Goal: Task Accomplishment & Management: Use online tool/utility

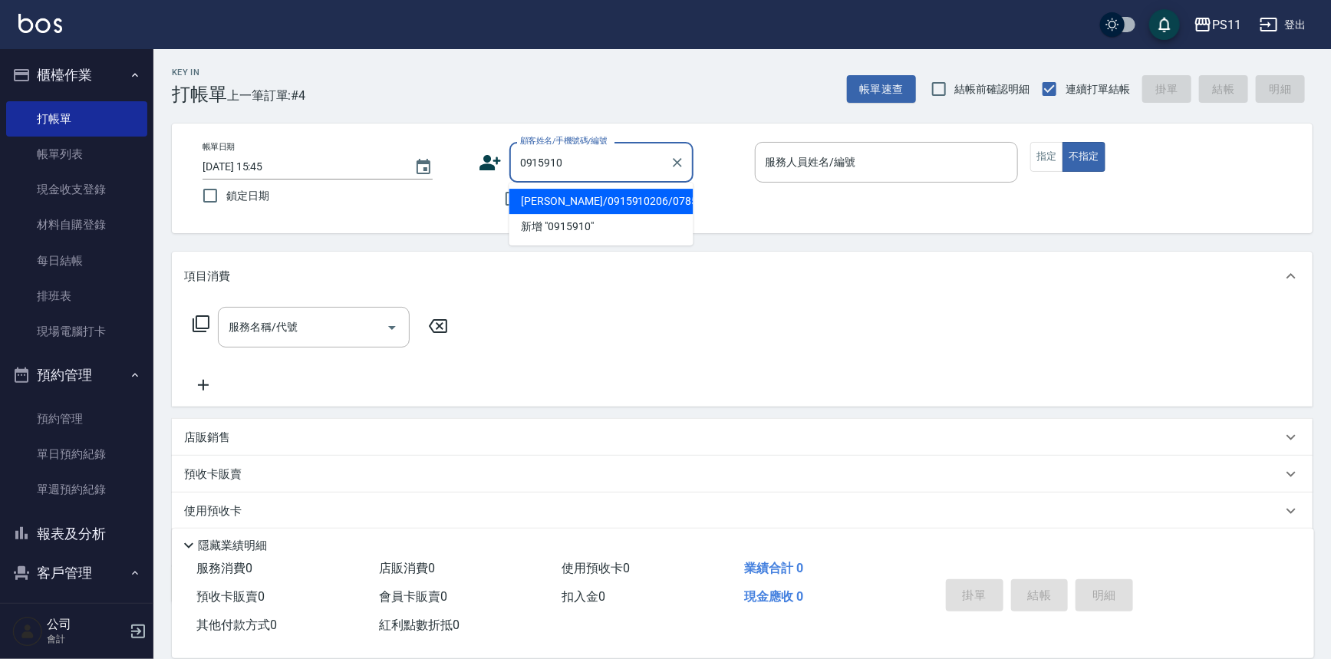
click at [583, 191] on li "[PERSON_NAME]/0915910206/0785" at bounding box center [601, 201] width 184 height 25
type input "[PERSON_NAME]/0915910206/0785"
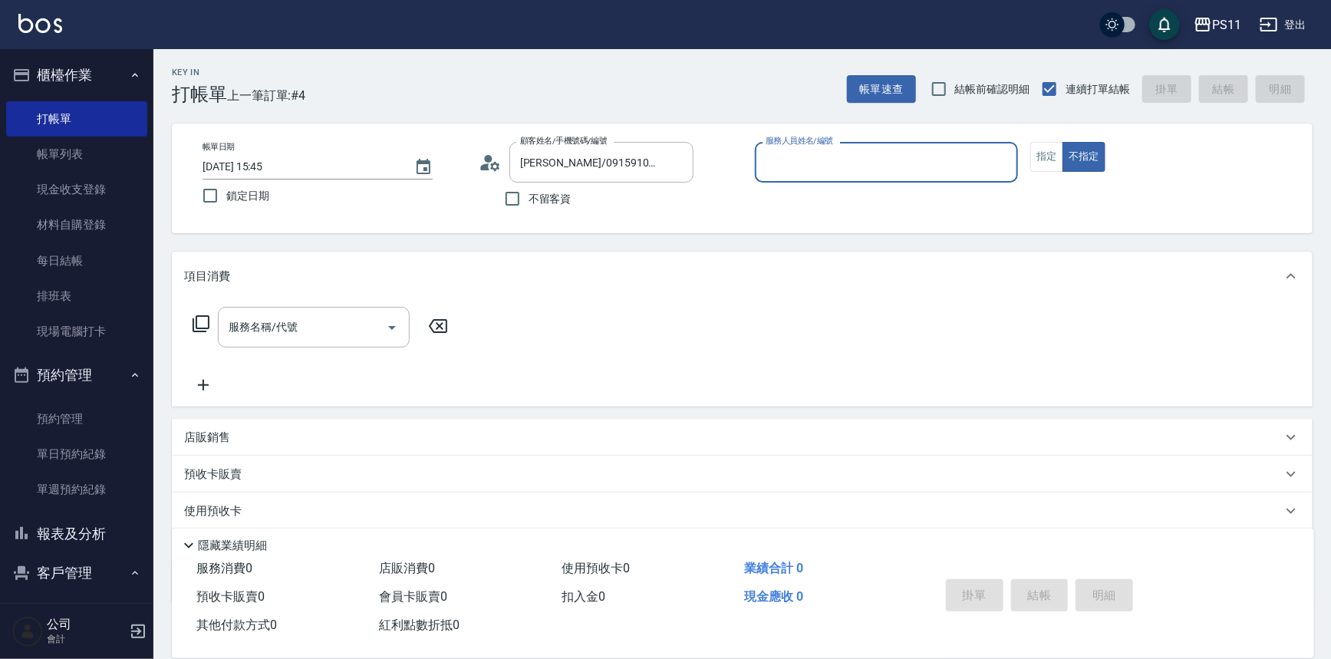
click at [881, 160] on input "服務人員姓名/編號" at bounding box center [887, 162] width 250 height 27
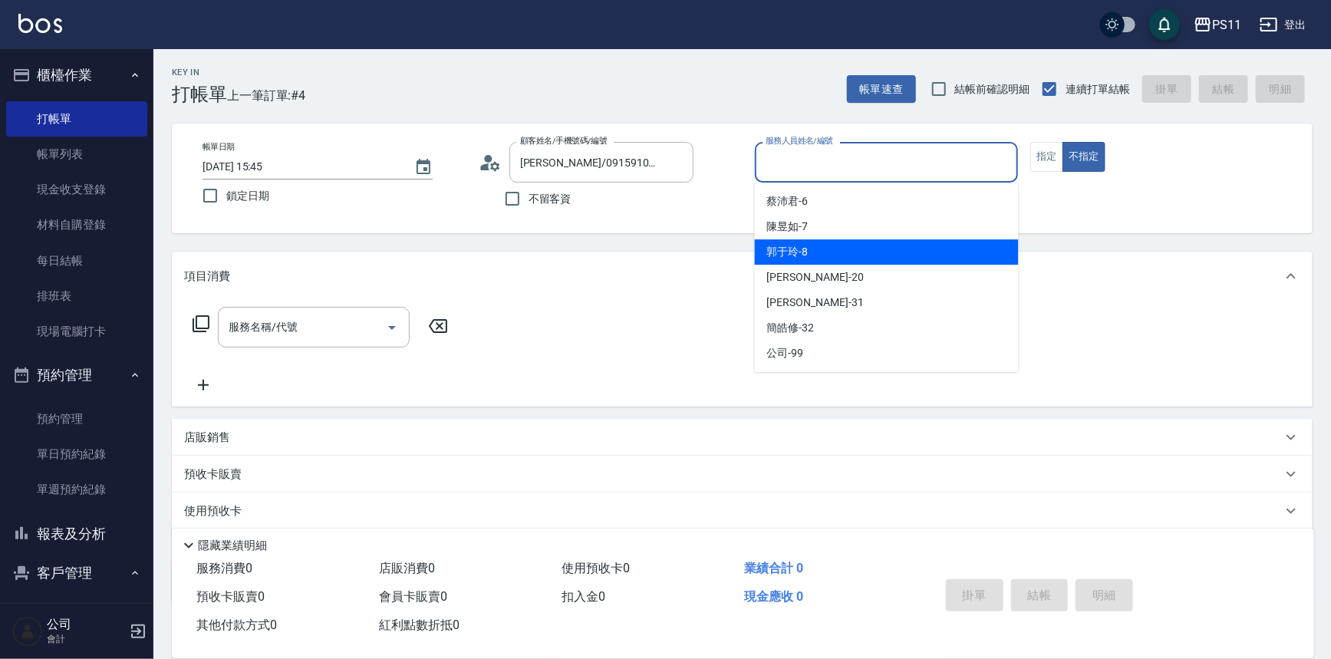
click at [867, 255] on div "郭于玲 -8" at bounding box center [887, 251] width 264 height 25
type input "郭于玲-8"
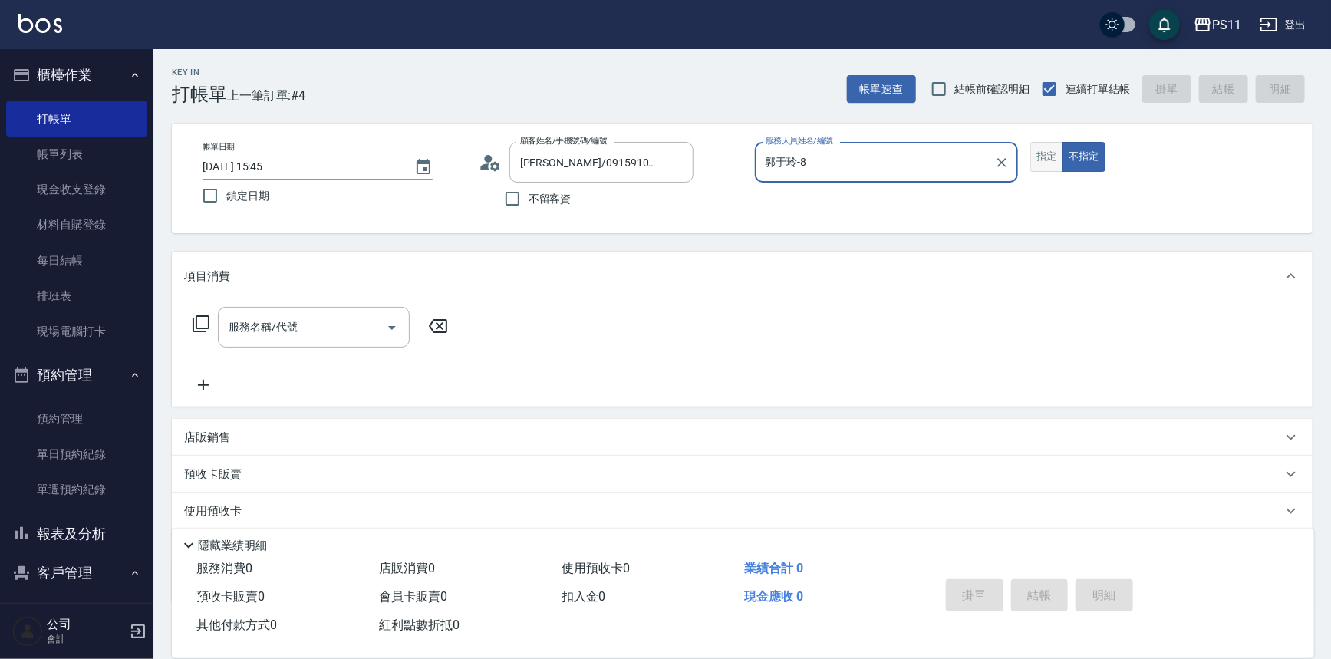
click at [1055, 146] on button "指定" at bounding box center [1046, 157] width 33 height 30
click at [211, 319] on div "服務名稱/代號 服務名稱/代號" at bounding box center [320, 327] width 273 height 41
click at [209, 319] on icon at bounding box center [201, 323] width 18 height 18
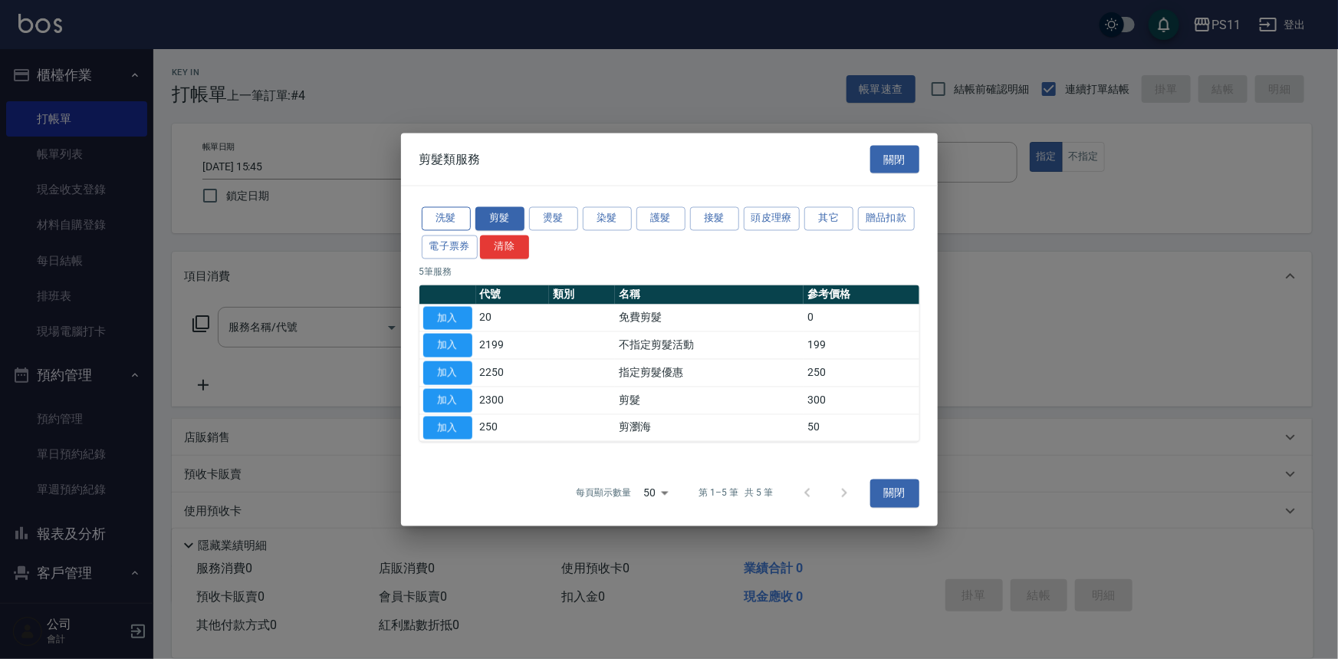
click at [440, 221] on button "洗髮" at bounding box center [446, 219] width 49 height 24
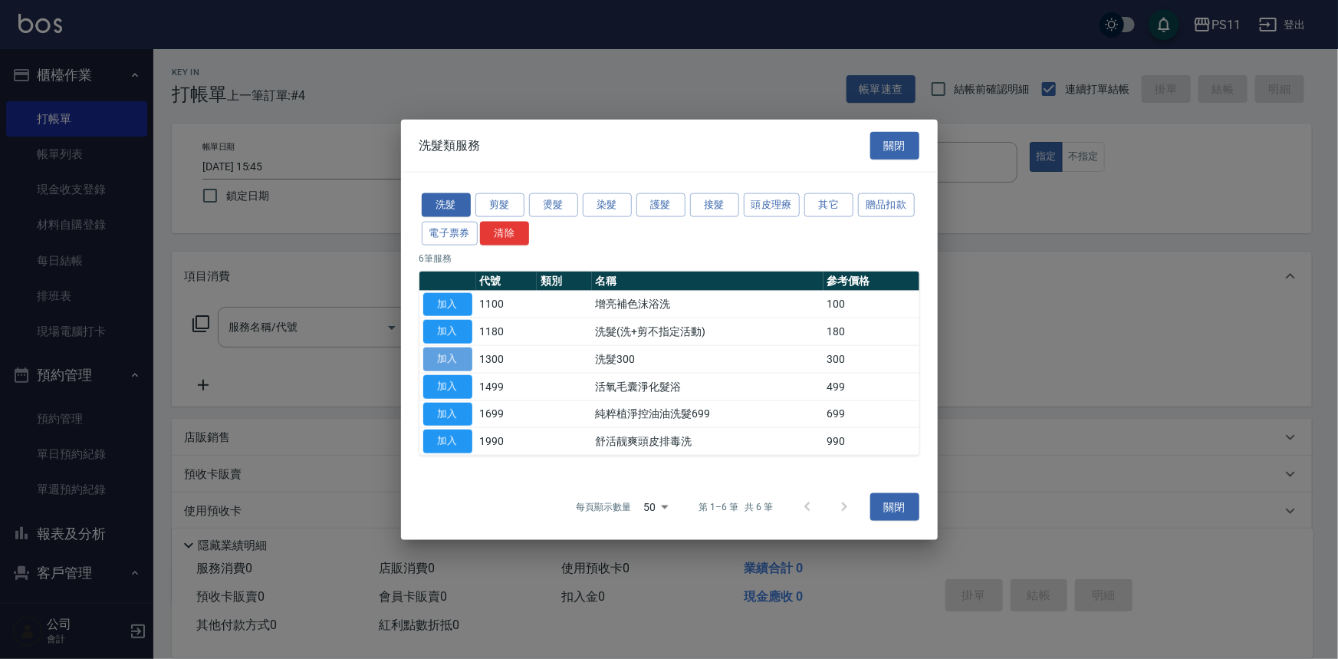
click at [468, 361] on button "加入" at bounding box center [447, 359] width 49 height 24
type input "洗髮300(1300)"
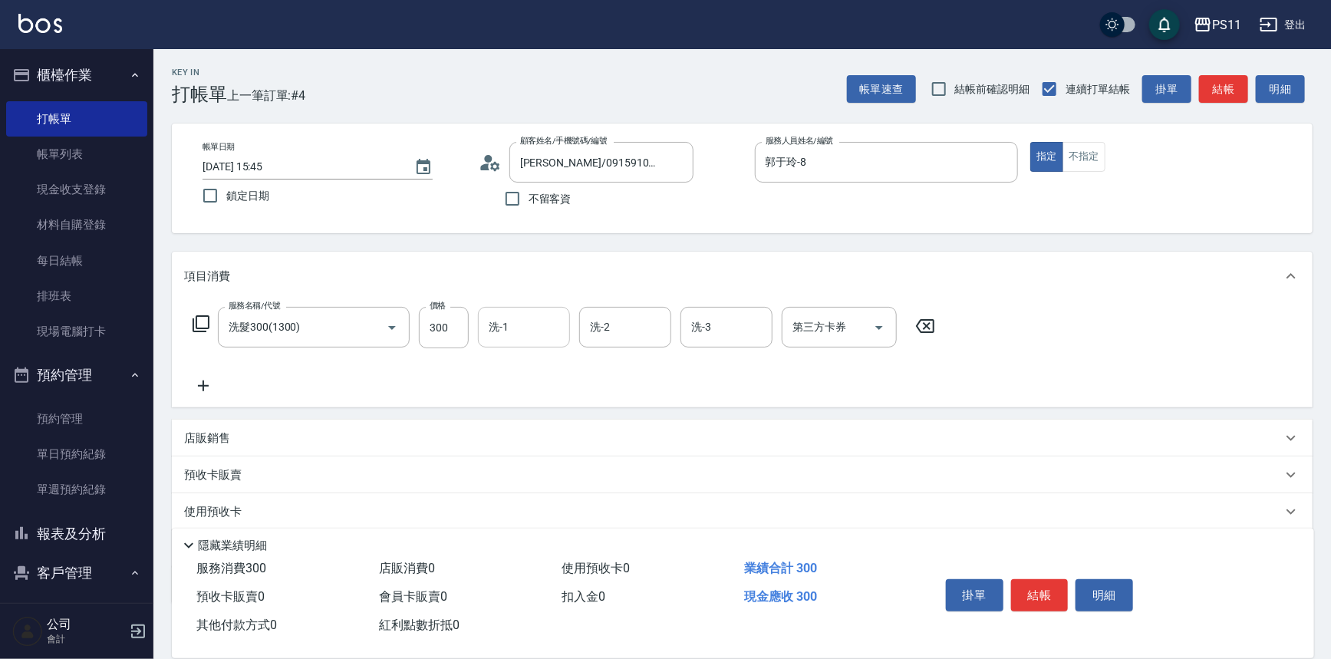
click at [533, 336] on input "洗-1" at bounding box center [524, 327] width 78 height 27
type input "[PERSON_NAME]-20"
click at [196, 382] on icon at bounding box center [203, 386] width 38 height 18
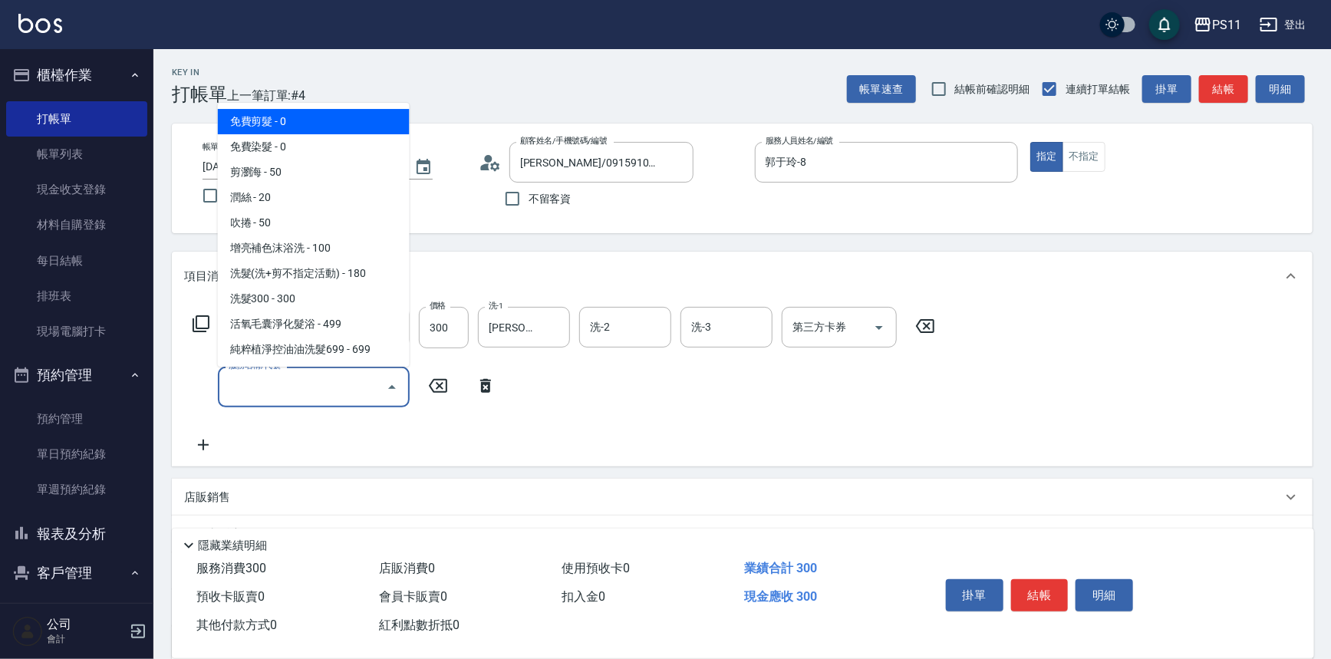
click at [263, 387] on input "服務名稱/代號" at bounding box center [302, 387] width 155 height 27
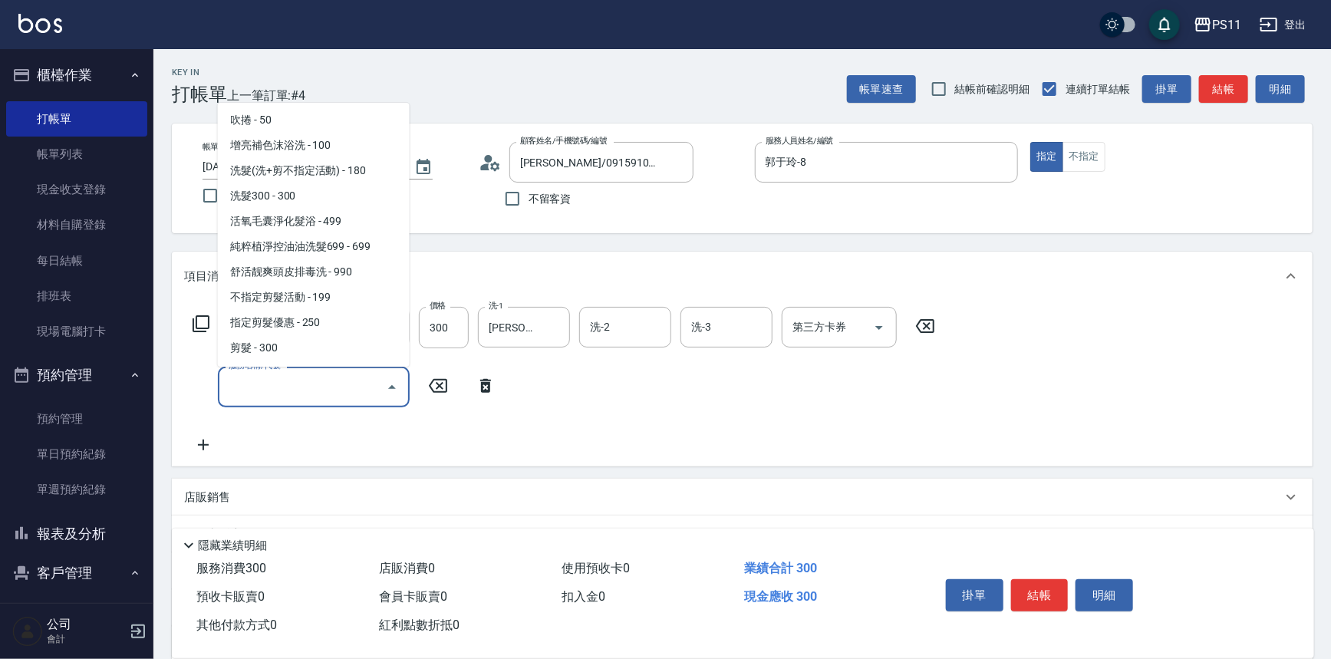
scroll to position [209, 0]
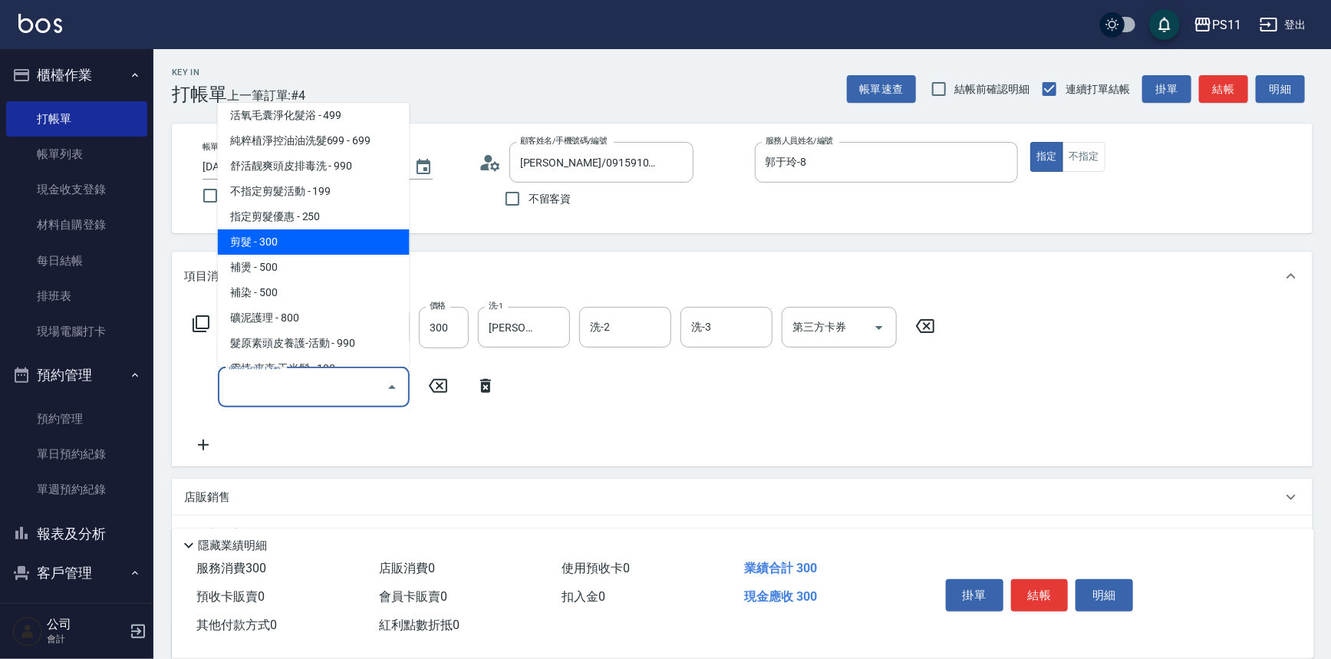
click at [337, 240] on span "剪髮 - 300" at bounding box center [314, 241] width 192 height 25
type input "剪髮(2300)"
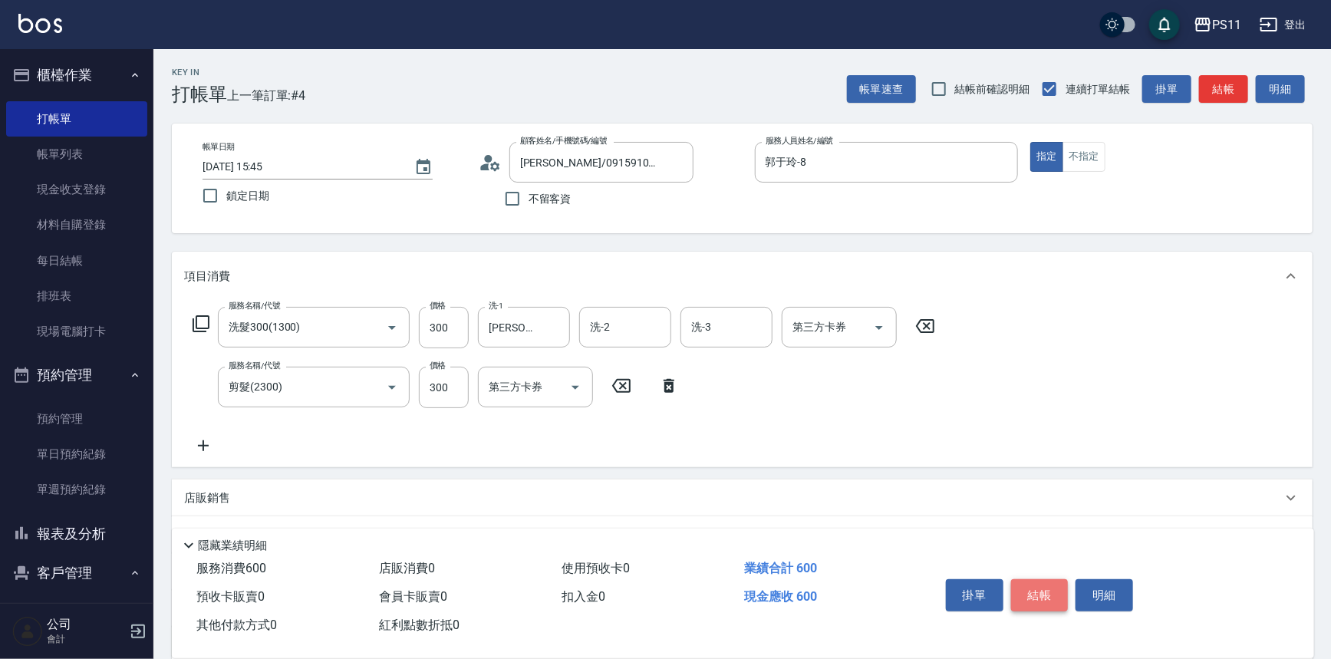
click at [1052, 595] on button "結帳" at bounding box center [1040, 595] width 58 height 32
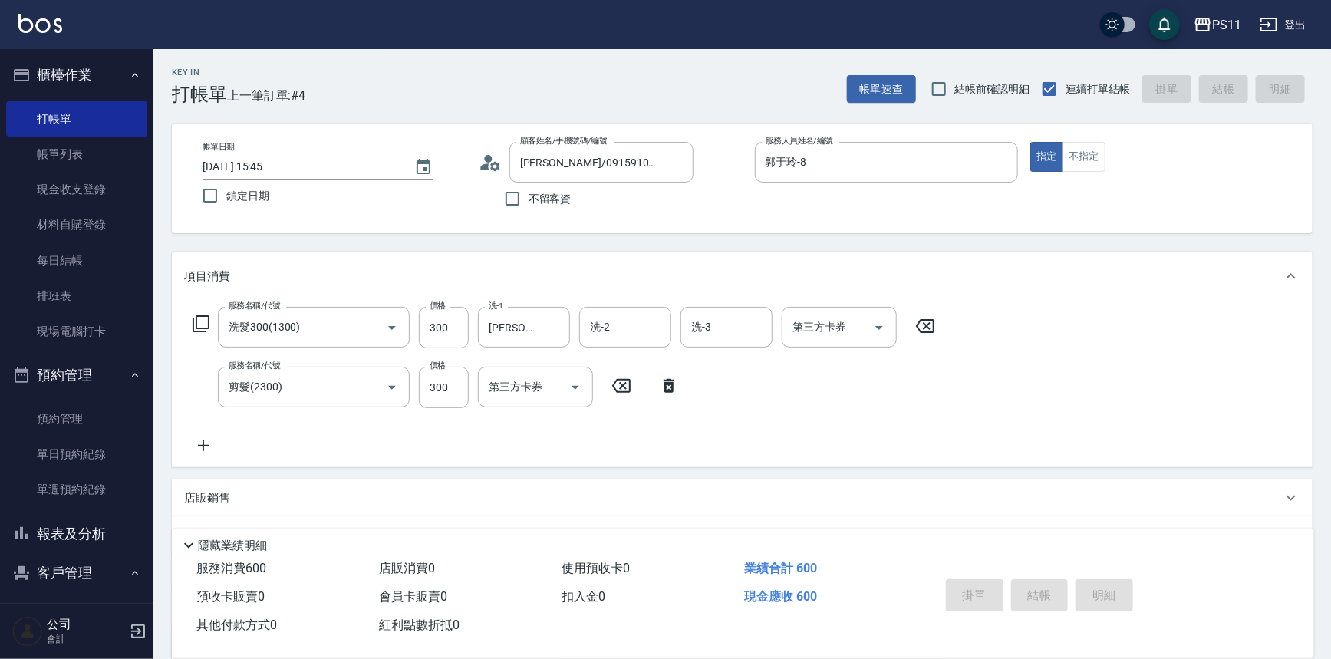
type input "[DATE] 16:41"
